Goal: Task Accomplishment & Management: Manage account settings

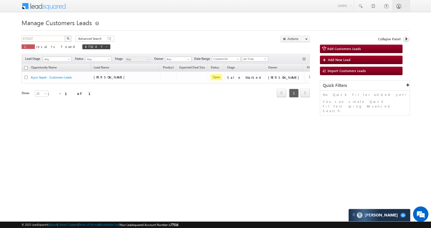
click at [42, 36] on input "875207" at bounding box center [44, 39] width 44 height 6
click at [43, 37] on input "875207" at bounding box center [44, 39] width 44 height 6
click at [47, 39] on input "875207" at bounding box center [44, 39] width 44 height 6
click at [105, 48] on span at bounding box center [106, 46] width 3 height 3
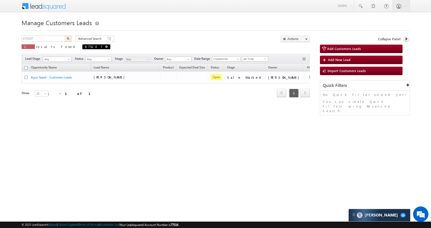
type input "Search Customers Leads"
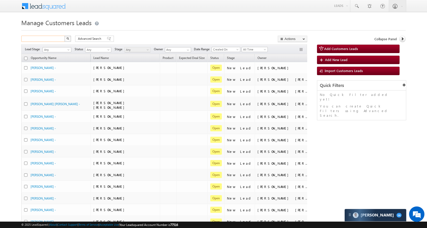
click at [49, 39] on input "text" at bounding box center [43, 39] width 44 height 6
paste input "871730"
type input "871730"
click at [68, 37] on button "button" at bounding box center [67, 39] width 7 height 6
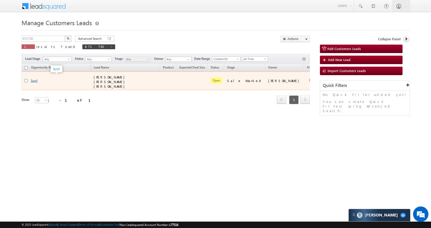
click at [36, 79] on link "Sunil" at bounding box center [34, 81] width 7 height 4
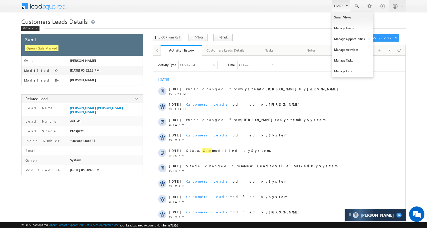
click at [342, 4] on link "Leads" at bounding box center [341, 6] width 18 height 12
click at [359, 40] on link "Manage Opportunities" at bounding box center [352, 39] width 41 height 11
click at [351, 36] on link "Manage Opportunities" at bounding box center [352, 39] width 41 height 11
click at [386, 48] on link "Customers Leads" at bounding box center [397, 50] width 47 height 11
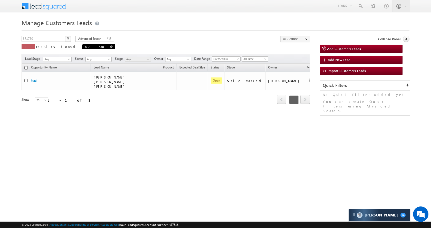
click at [82, 45] on span "871730" at bounding box center [98, 46] width 33 height 5
click at [50, 37] on input "871730" at bounding box center [44, 39] width 44 height 6
paste input "4057"
click at [67, 39] on img "button" at bounding box center [68, 38] width 3 height 3
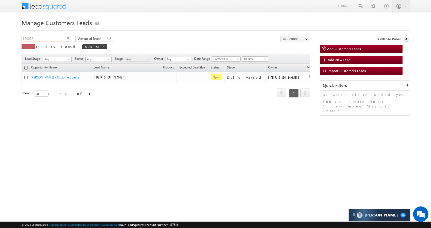
click at [48, 38] on input "874057" at bounding box center [44, 39] width 44 height 6
paste input "2243"
click at [70, 39] on button "button" at bounding box center [68, 39] width 7 height 6
click at [52, 39] on input "872243" at bounding box center [44, 39] width 44 height 6
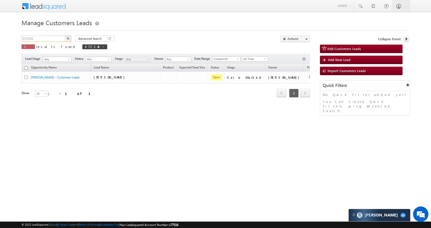
click at [52, 39] on input "872243" at bounding box center [44, 39] width 44 height 6
click at [66, 38] on button "button" at bounding box center [68, 39] width 7 height 6
click at [33, 36] on input "872243" at bounding box center [44, 39] width 44 height 6
paste input "1894"
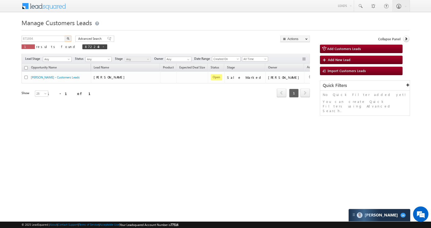
click at [70, 37] on button "button" at bounding box center [68, 39] width 7 height 6
click at [55, 39] on input "871894" at bounding box center [44, 39] width 44 height 6
click at [69, 38] on img "button" at bounding box center [68, 38] width 3 height 3
click at [50, 38] on input "871894" at bounding box center [44, 39] width 44 height 6
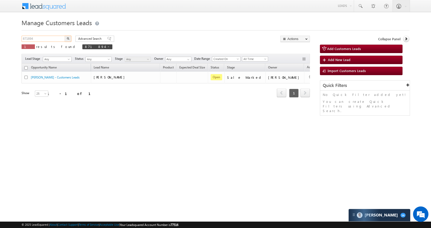
click at [50, 38] on input "871894" at bounding box center [44, 39] width 44 height 6
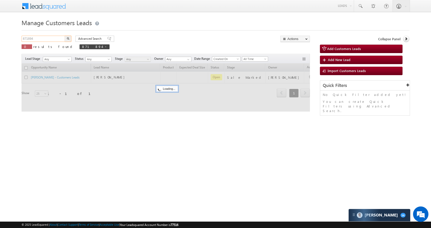
click at [44, 37] on input "871894" at bounding box center [44, 39] width 44 height 6
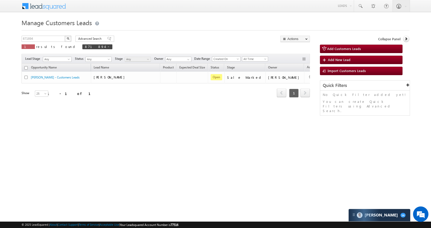
click at [47, 34] on div "Manage Customers Leads 871894 X 1 results found 871894 Advanced Search Advanced…" at bounding box center [216, 81] width 388 height 128
click at [47, 37] on input "871894" at bounding box center [44, 39] width 44 height 6
paste input "37383"
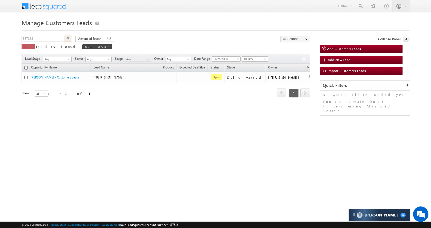
click at [69, 36] on button "button" at bounding box center [68, 39] width 7 height 6
click at [49, 36] on div "Manage Customers Leads 837383 X 1 results found 837383 Advanced Search Advanced…" at bounding box center [216, 81] width 388 height 128
click at [48, 41] on input "837383" at bounding box center [44, 39] width 44 height 6
paste input "70465"
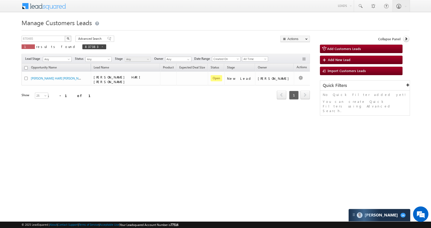
click at [67, 39] on img "button" at bounding box center [68, 38] width 3 height 3
click at [41, 41] on input "870465" at bounding box center [44, 39] width 44 height 6
paste input "30737"
click at [70, 37] on button "button" at bounding box center [68, 39] width 7 height 6
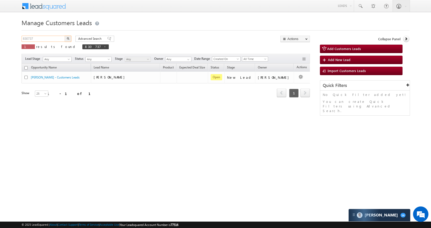
click at [48, 39] on input "830737" at bounding box center [44, 39] width 44 height 6
paste input "67635"
click at [68, 39] on img "button" at bounding box center [68, 38] width 3 height 3
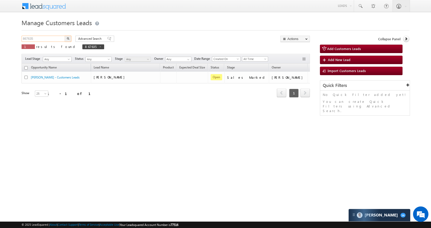
click at [56, 39] on input "867635" at bounding box center [44, 39] width 44 height 6
click at [99, 47] on span at bounding box center [100, 46] width 3 height 3
type input "Search Customers Leads"
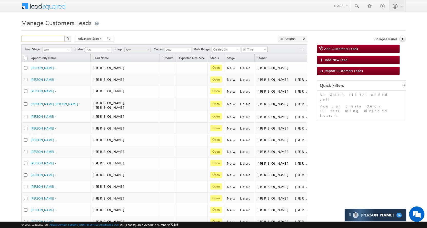
click at [54, 38] on input "text" at bounding box center [43, 39] width 44 height 6
type input "8859822840"
click at [66, 36] on button "button" at bounding box center [67, 39] width 7 height 6
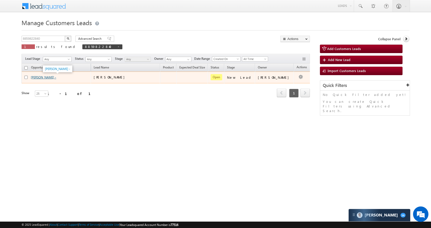
click at [37, 79] on link "[PERSON_NAME] -" at bounding box center [43, 77] width 25 height 4
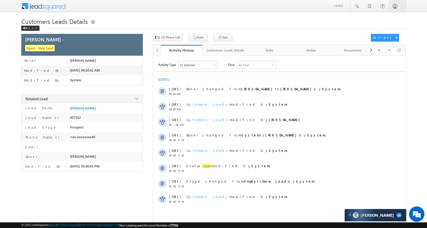
click at [85, 67] on div "Modified On 08/26/2025 09:20:42 AM" at bounding box center [82, 71] width 121 height 10
click at [89, 60] on span "Shubham Saxena" at bounding box center [83, 61] width 26 height 4
click at [68, 60] on div "Owner" at bounding box center [46, 62] width 49 height 7
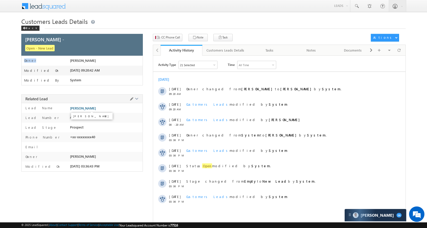
click at [88, 107] on span "[PERSON_NAME]" at bounding box center [83, 108] width 26 height 4
click at [226, 50] on div "Customers Leads Details" at bounding box center [226, 50] width 38 height 6
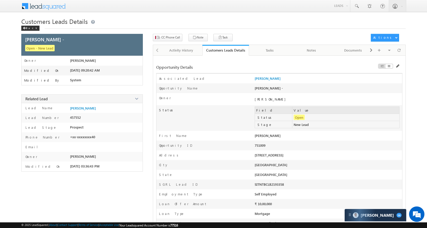
click at [263, 144] on div "751009" at bounding box center [299, 146] width 89 height 7
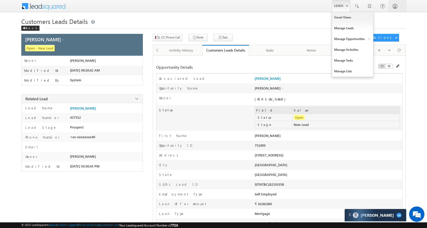
click at [337, 7] on link "Leads" at bounding box center [341, 6] width 18 height 12
click at [357, 38] on link "Manage Opportunities" at bounding box center [352, 39] width 41 height 11
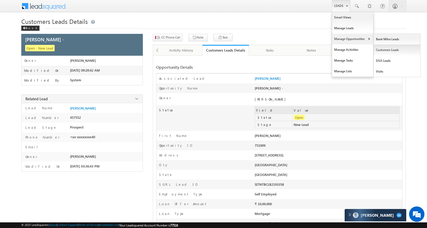
click at [391, 49] on link "Customers Leads" at bounding box center [397, 50] width 47 height 11
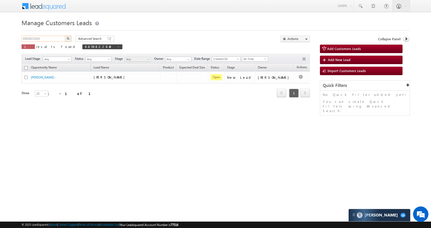
click at [45, 40] on input "8859822840" at bounding box center [44, 39] width 44 height 6
paste input "75124"
click at [68, 39] on img "button" at bounding box center [68, 38] width 3 height 3
click at [52, 41] on input "875124" at bounding box center [44, 39] width 44 height 6
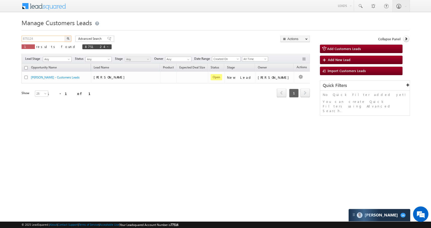
click at [52, 41] on input "875124" at bounding box center [44, 39] width 44 height 6
paste input "938"
click at [69, 39] on img "button" at bounding box center [68, 38] width 3 height 3
click at [60, 40] on input "875938" at bounding box center [44, 39] width 44 height 6
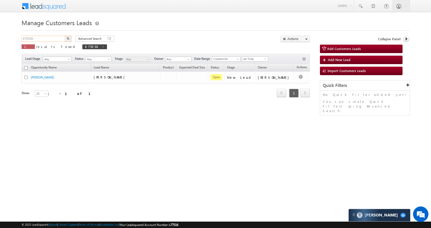
paste input "27"
click at [70, 39] on button "button" at bounding box center [68, 39] width 7 height 6
click at [44, 40] on input "875927" at bounding box center [44, 39] width 44 height 6
paste input "67633"
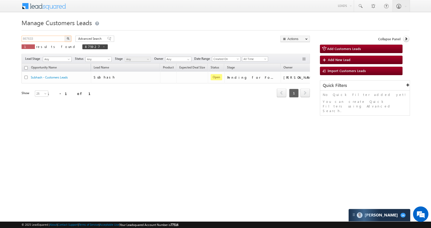
type input "867633"
click at [68, 39] on img "button" at bounding box center [68, 38] width 3 height 3
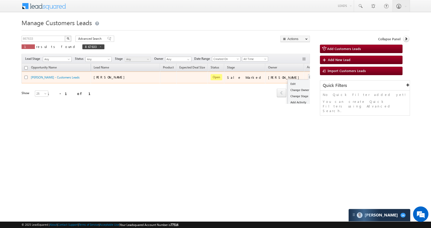
click at [309, 75] on button "button" at bounding box center [311, 77] width 5 height 5
click at [288, 83] on link "Edit" at bounding box center [301, 84] width 26 height 6
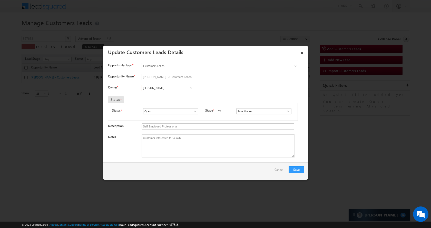
click at [166, 89] on input "[PERSON_NAME]" at bounding box center [169, 88] width 54 height 6
type input "[PERSON_NAME]"
click at [293, 168] on button "Save" at bounding box center [297, 169] width 16 height 7
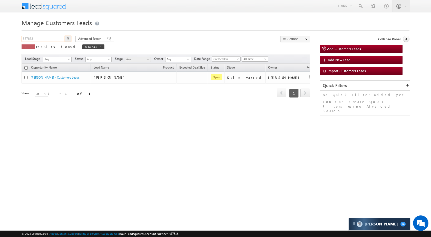
click at [52, 40] on input "867633" at bounding box center [44, 39] width 44 height 6
paste input "75217"
click at [69, 38] on button "button" at bounding box center [68, 39] width 7 height 6
click at [57, 38] on input "875217" at bounding box center [44, 39] width 44 height 6
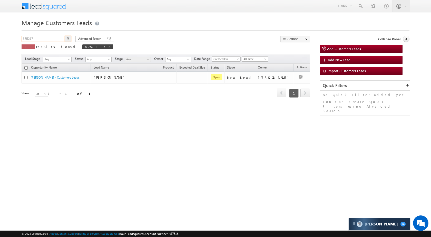
click at [57, 38] on input "875217" at bounding box center [44, 39] width 44 height 6
paste input "11159"
type input "811159"
click at [66, 39] on button "button" at bounding box center [68, 39] width 7 height 6
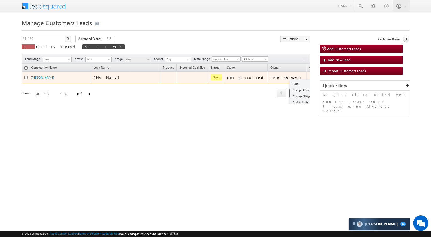
click at [309, 77] on div "Edit Change Owner Change Stage Add Activity Add Task Delete" at bounding box center [313, 77] width 8 height 7
click at [290, 82] on link "Edit" at bounding box center [303, 84] width 26 height 6
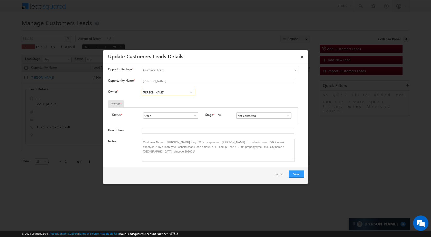
click at [175, 93] on input "[PERSON_NAME]" at bounding box center [169, 92] width 54 height 6
click at [174, 94] on input "[PERSON_NAME]" at bounding box center [169, 92] width 54 height 6
paste input "[PERSON_NAME]"
click at [168, 102] on span "[EMAIL_ADDRESS][PERSON_NAME][DOMAIN_NAME]" at bounding box center [167, 102] width 46 height 4
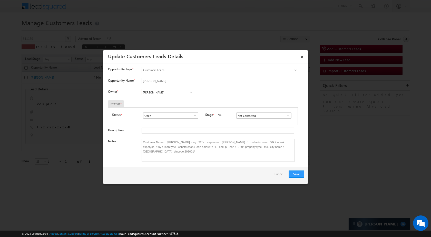
type input "[PERSON_NAME]"
click at [286, 116] on span at bounding box center [288, 115] width 5 height 4
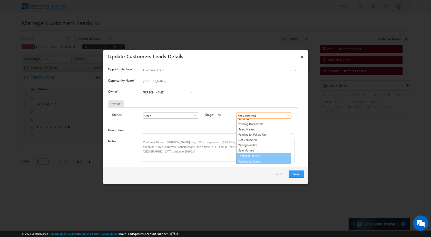
scroll to position [8, 0]
click at [259, 150] on link "Sale Marked" at bounding box center [263, 151] width 55 height 6
type input "Sale Marked"
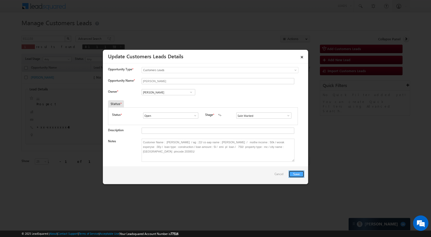
click at [291, 173] on button "Save" at bounding box center [297, 173] width 16 height 7
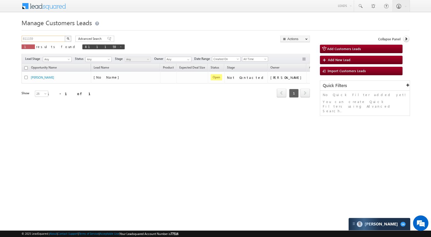
click at [36, 40] on input "811159" at bounding box center [44, 39] width 44 height 6
paste input "9867"
click at [69, 38] on img "button" at bounding box center [68, 38] width 3 height 3
click at [52, 39] on input "819867" at bounding box center [44, 39] width 44 height 6
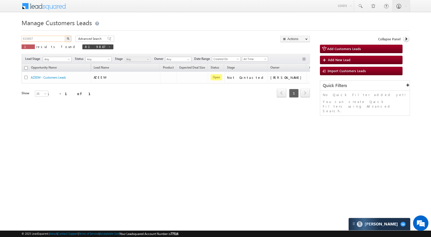
click at [52, 39] on input "819867" at bounding box center [44, 39] width 44 height 6
paste input "22023"
click at [69, 38] on img "button" at bounding box center [68, 38] width 3 height 3
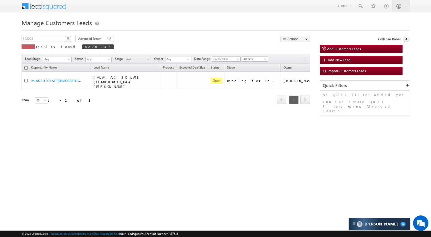
click at [46, 34] on div "Manage Customers Leads Customers Leads updated successfully. 822023 X 1 results…" at bounding box center [216, 81] width 388 height 128
click at [45, 37] on input "822023" at bounding box center [44, 39] width 44 height 6
paste input "19826"
type input "819826"
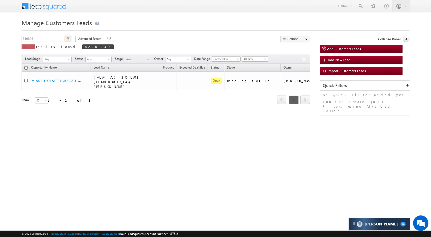
click at [69, 39] on img "button" at bounding box center [68, 38] width 3 height 3
